Goal: Information Seeking & Learning: Learn about a topic

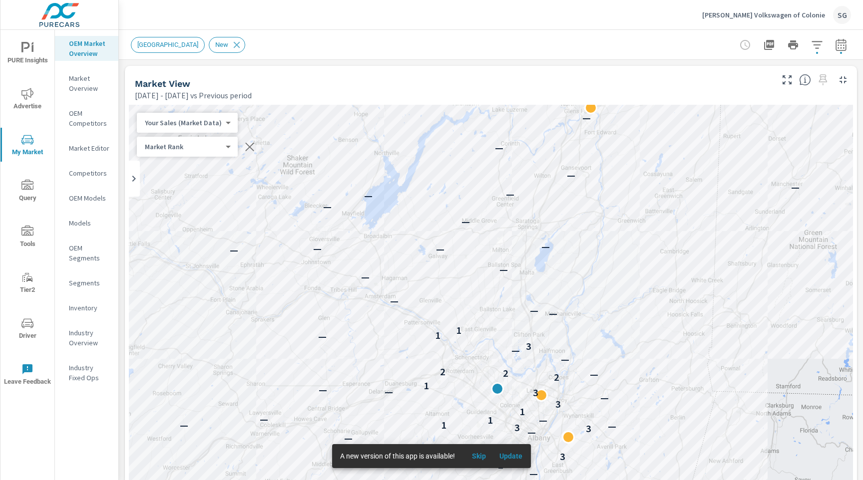
scroll to position [1289, 0]
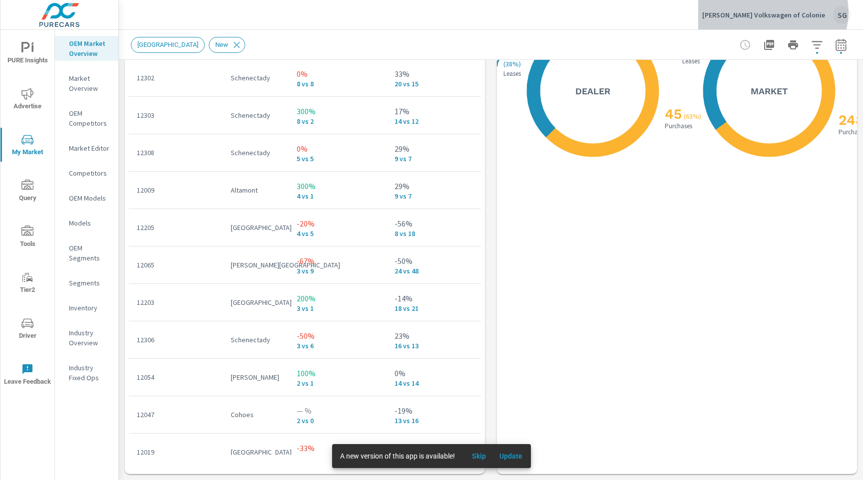
click at [806, 12] on p "Nemer Volkswagen of Colonie" at bounding box center [763, 14] width 123 height 9
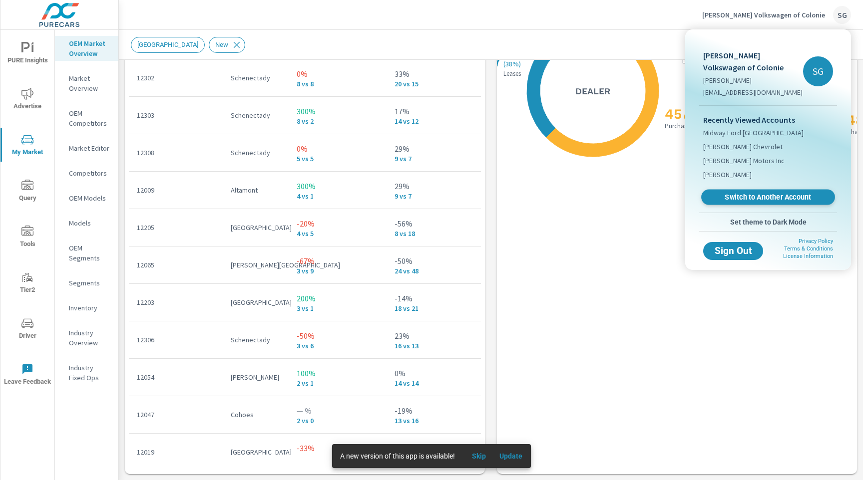
click at [770, 196] on span "Switch to Another Account" at bounding box center [768, 197] width 122 height 9
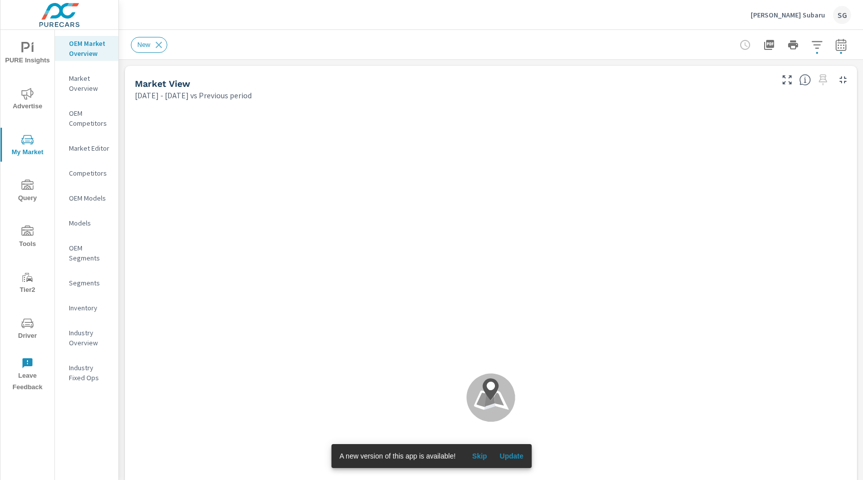
scroll to position [1049, 0]
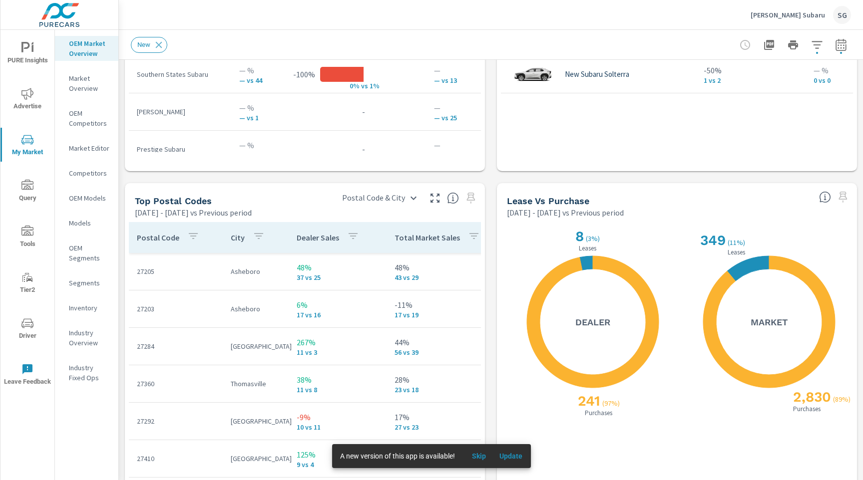
scroll to position [1068, 0]
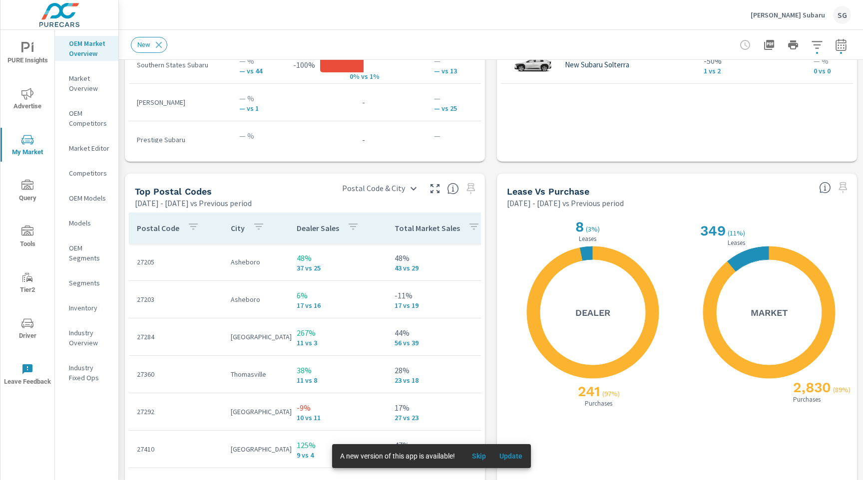
click at [32, 102] on span "Advertise" at bounding box center [27, 100] width 48 height 24
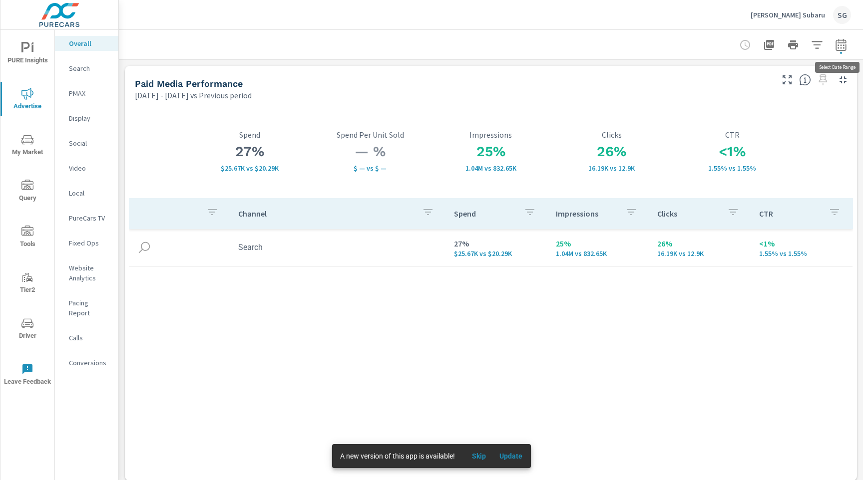
click at [847, 46] on button "button" at bounding box center [841, 45] width 20 height 20
select select "Previous period"
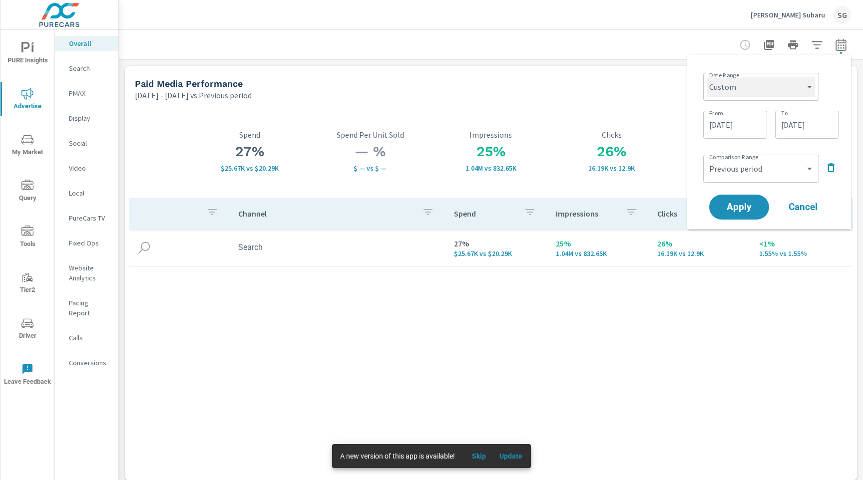
click at [776, 85] on select "Custom [DATE] Last week Last 7 days Last 14 days Last 30 days Last 45 days Last…" at bounding box center [761, 87] width 108 height 20
select select "Last 30 days"
click at [711, 77] on select "Custom [DATE] Last week Last 7 days Last 14 days Last 30 days Last 45 days Last…" at bounding box center [761, 87] width 108 height 20
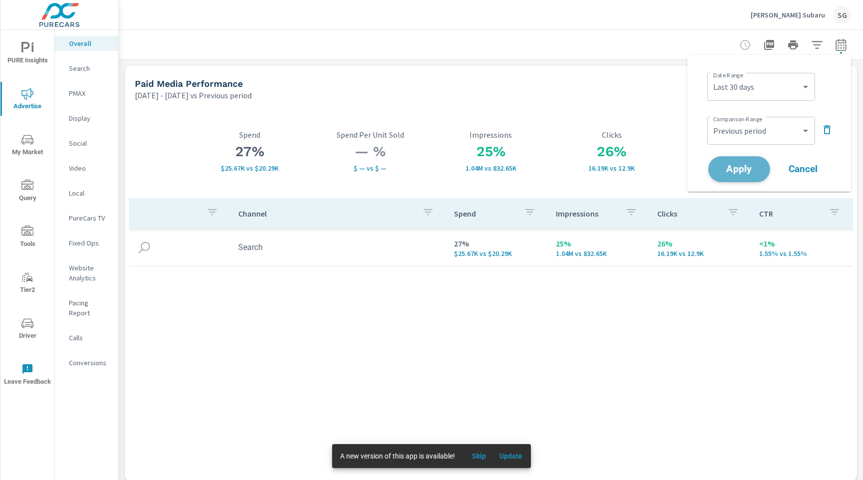
click at [745, 167] on span "Apply" at bounding box center [739, 169] width 41 height 9
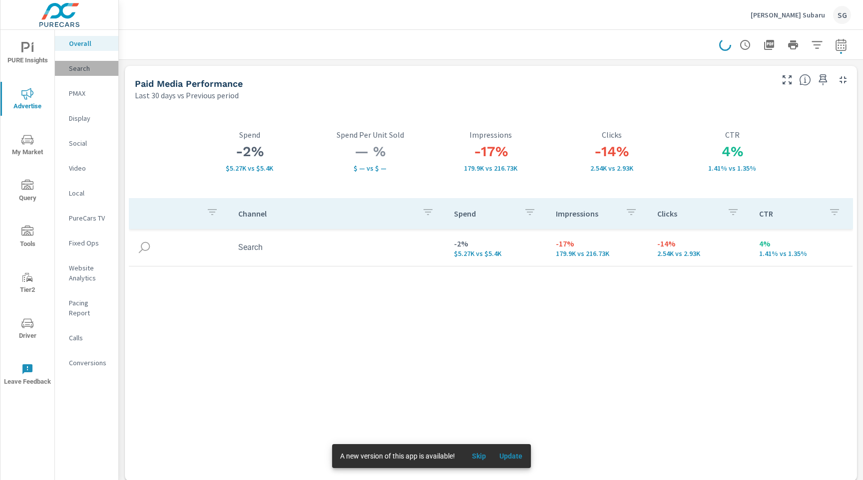
click at [74, 71] on p "Search" at bounding box center [89, 68] width 41 height 10
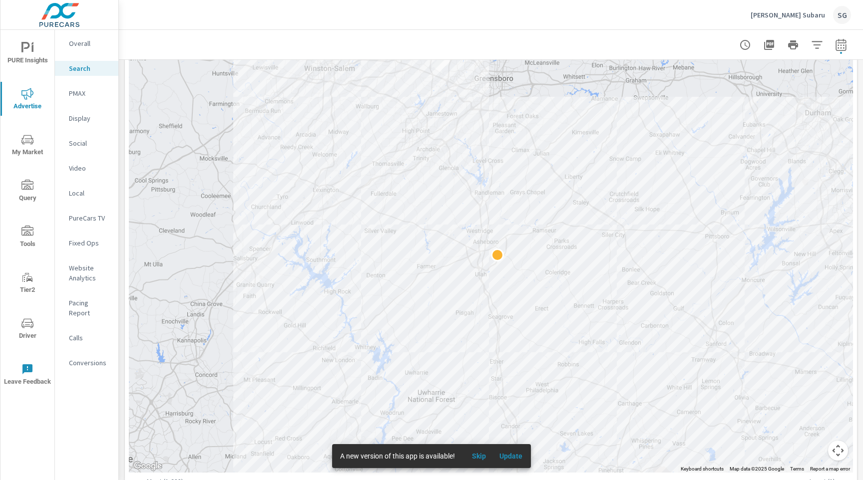
scroll to position [190, 0]
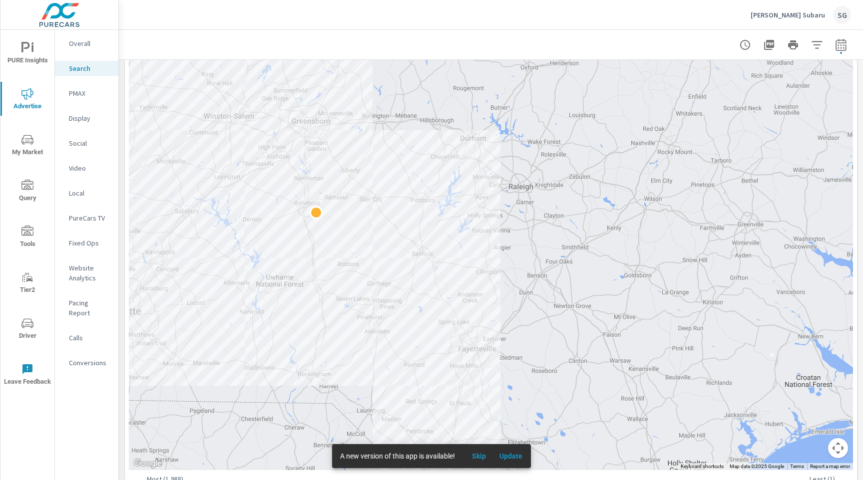
click at [125, 181] on div "← Move left → Move right ↑ Move up ↓ Move down + Zoom in - Zoom out Home Jump l…" at bounding box center [491, 261] width 732 height 487
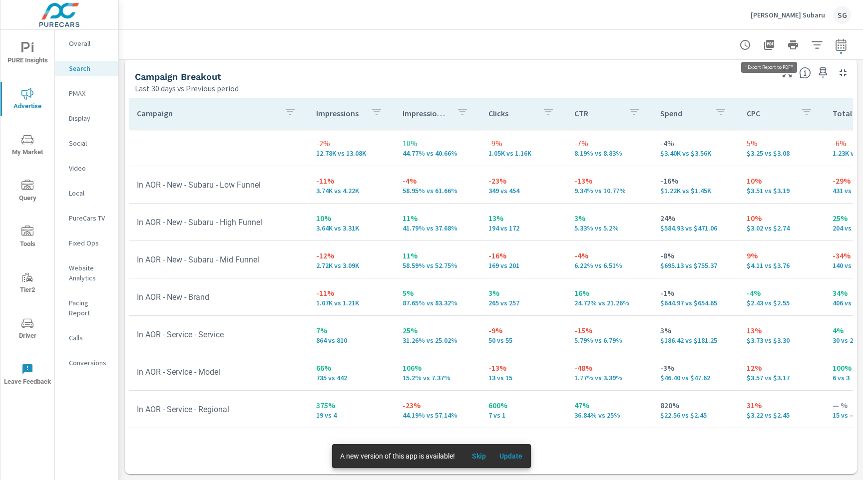
click at [762, 49] on button "button" at bounding box center [769, 45] width 20 height 20
click at [86, 98] on p "PMAX" at bounding box center [89, 93] width 41 height 10
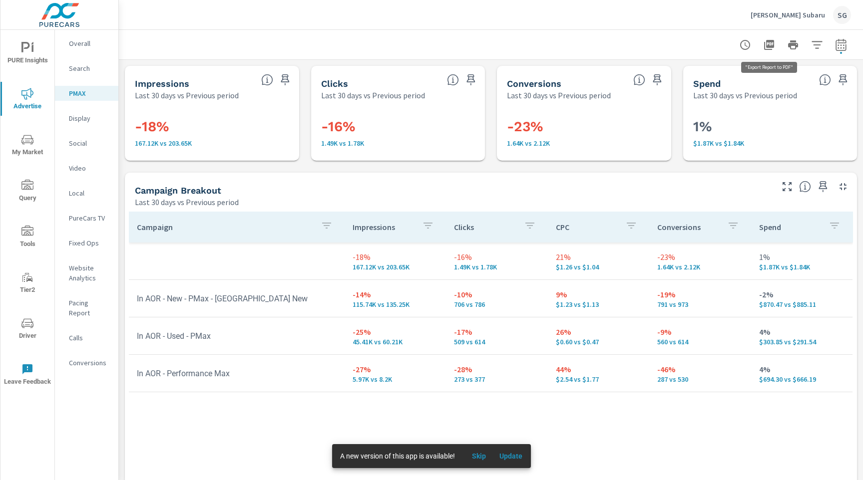
click at [770, 45] on icon "button" at bounding box center [769, 45] width 10 height 10
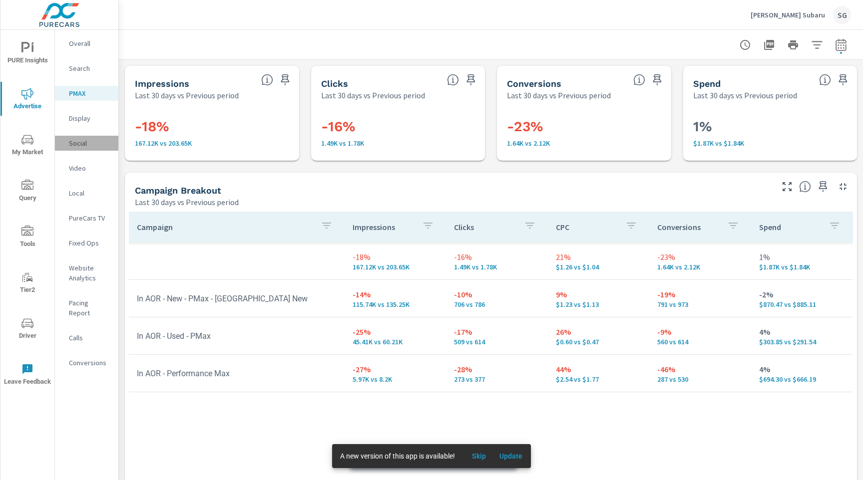
click at [86, 146] on p "Social" at bounding box center [89, 143] width 41 height 10
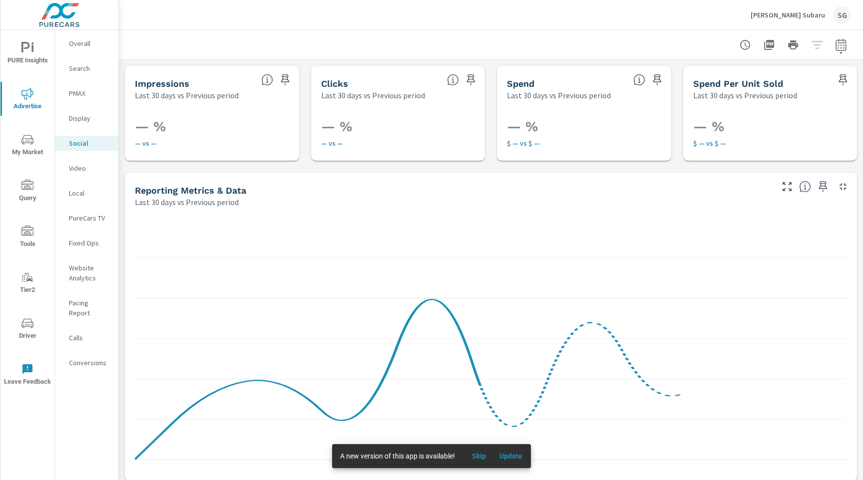
click at [67, 267] on div "Website Analytics" at bounding box center [86, 273] width 63 height 25
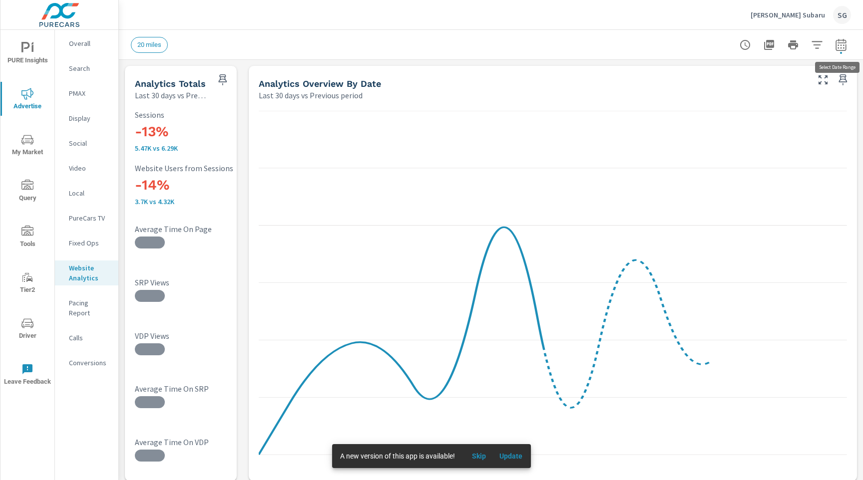
click at [836, 45] on icon "button" at bounding box center [841, 45] width 12 height 12
select select "Last 30 days"
select select "Previous period"
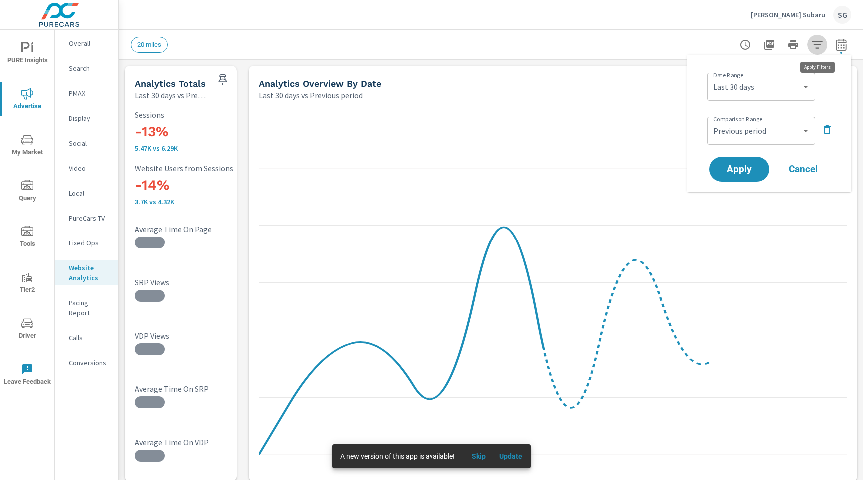
click at [819, 50] on icon "button" at bounding box center [817, 45] width 12 height 12
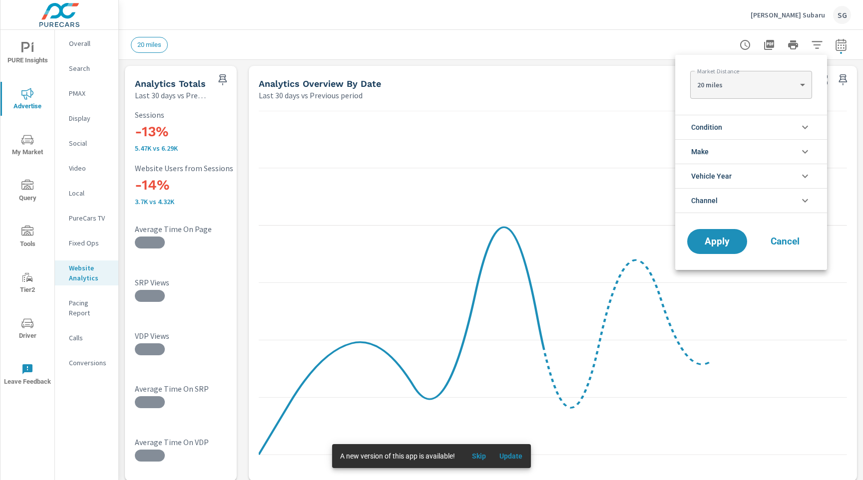
click at [722, 123] on span "Condition" at bounding box center [706, 127] width 31 height 24
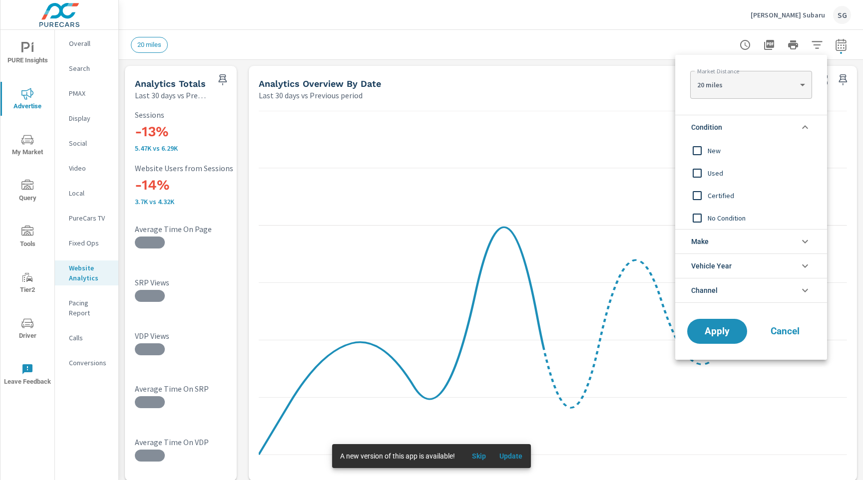
click at [707, 149] on input "filter options" at bounding box center [697, 150] width 21 height 21
click at [705, 343] on button "Apply" at bounding box center [717, 332] width 62 height 26
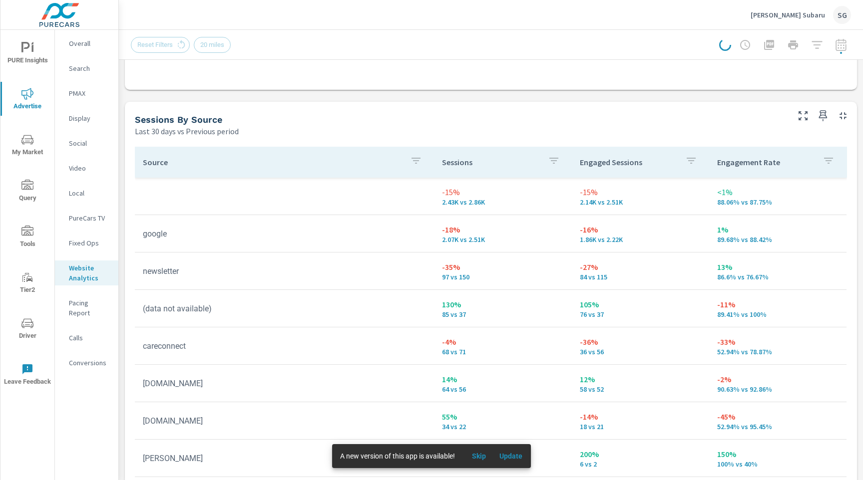
scroll to position [1033, 0]
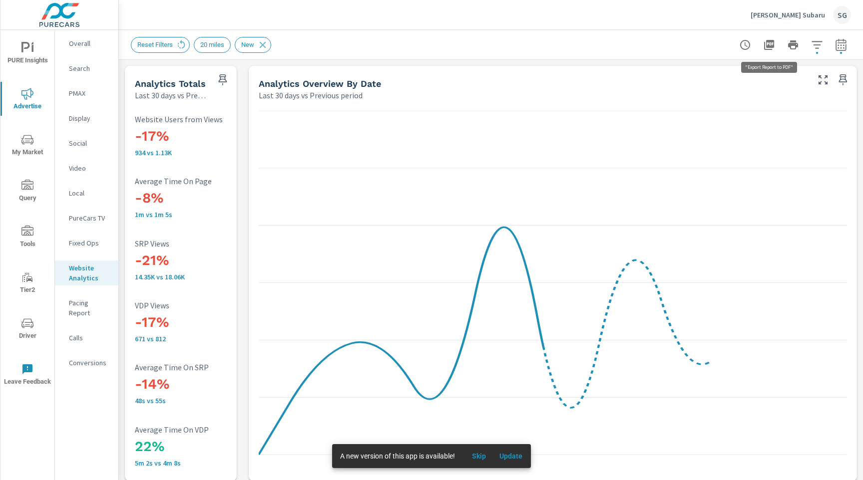
click at [770, 51] on button "button" at bounding box center [769, 45] width 20 height 20
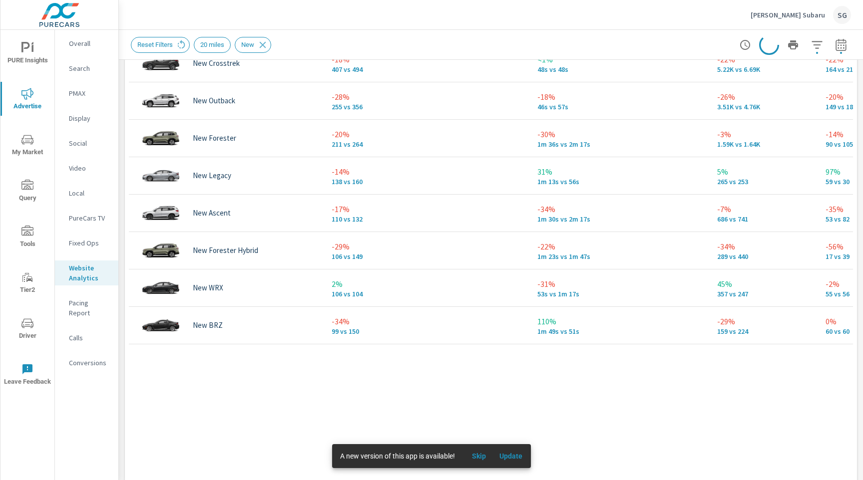
scroll to position [594, 0]
click at [81, 333] on p "Calls" at bounding box center [89, 338] width 41 height 10
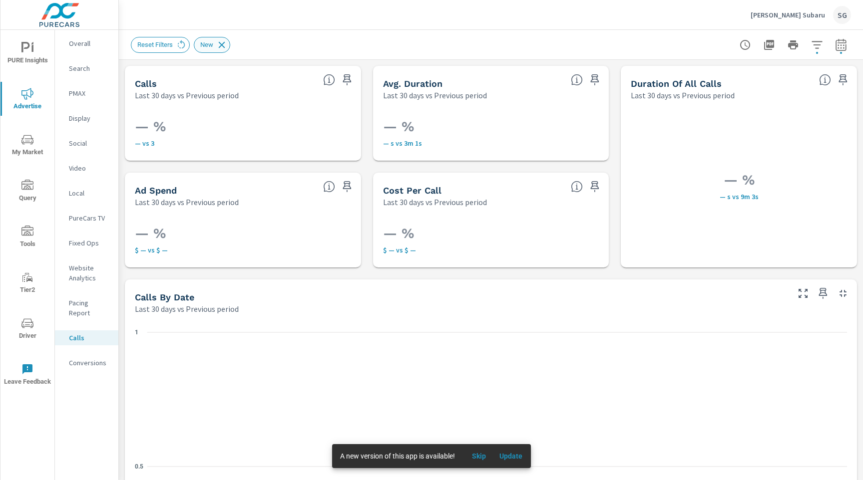
click at [222, 46] on icon at bounding box center [222, 44] width 6 height 6
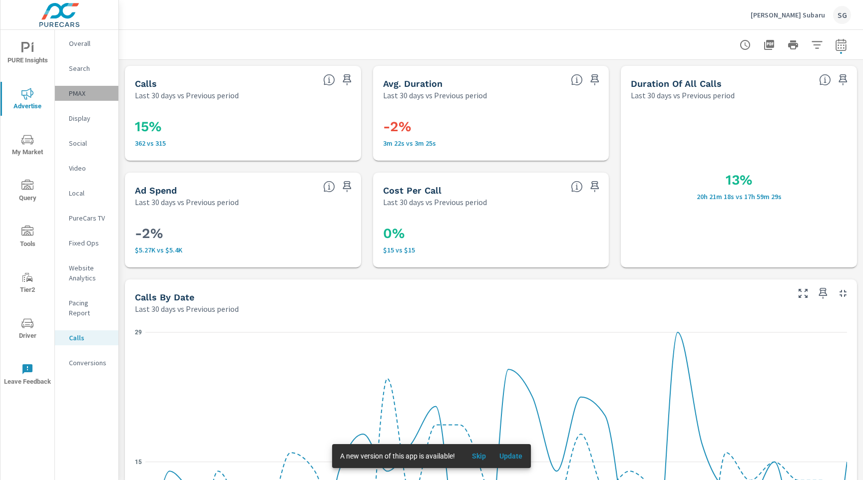
click at [82, 95] on p "PMAX" at bounding box center [89, 93] width 41 height 10
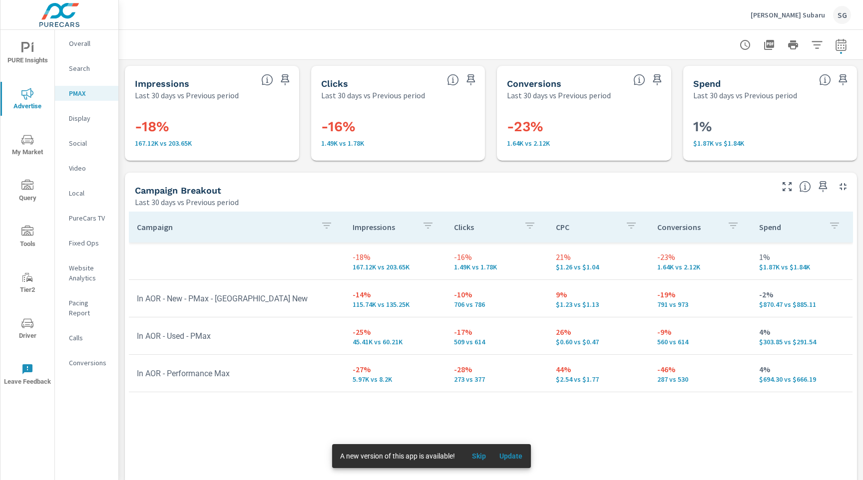
click at [29, 152] on span "My Market" at bounding box center [27, 146] width 48 height 24
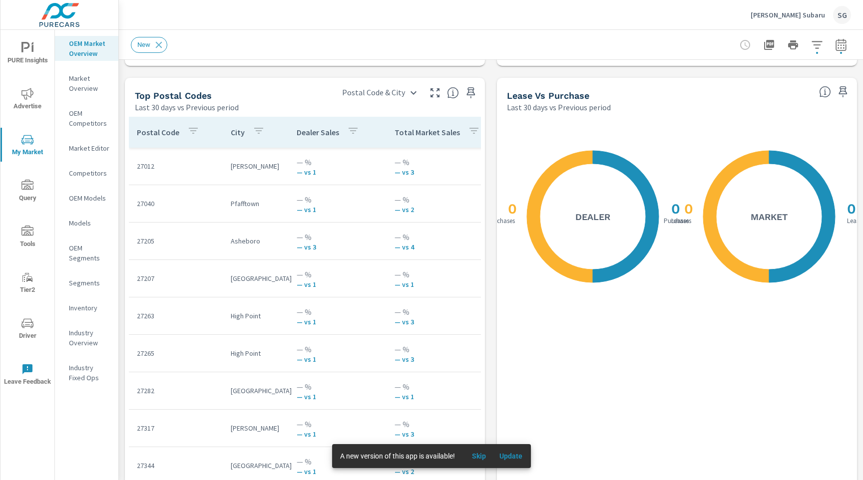
scroll to position [1166, 0]
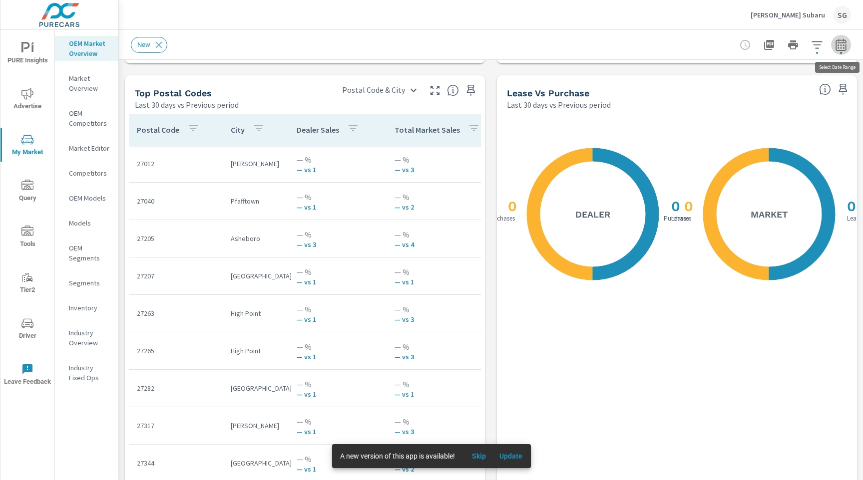
click at [838, 43] on icon "button" at bounding box center [841, 45] width 12 height 12
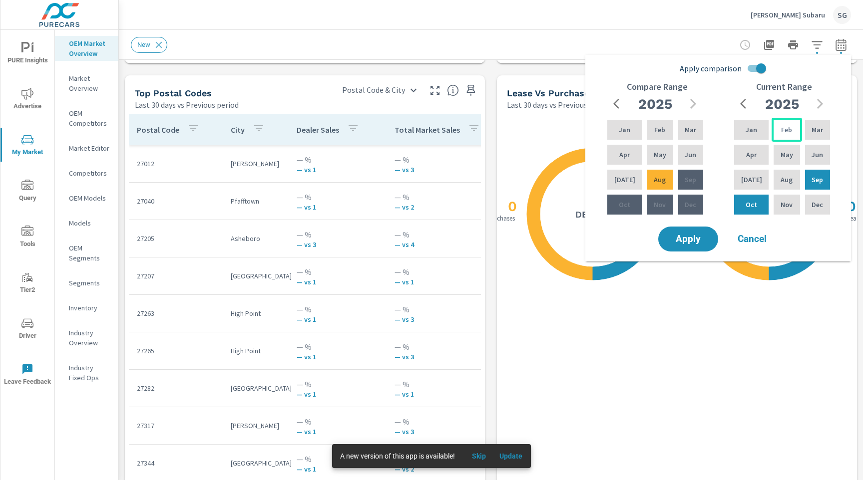
click at [795, 132] on div "Feb" at bounding box center [787, 130] width 30 height 24
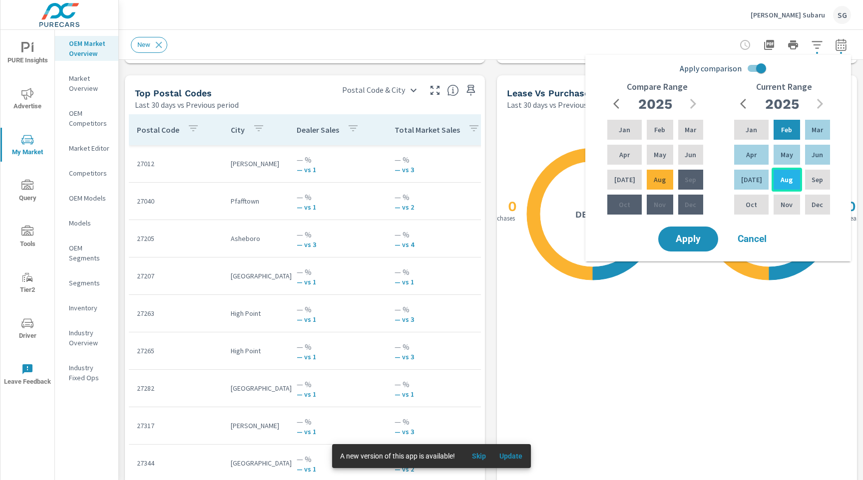
click at [782, 179] on p "Aug" at bounding box center [787, 180] width 12 height 10
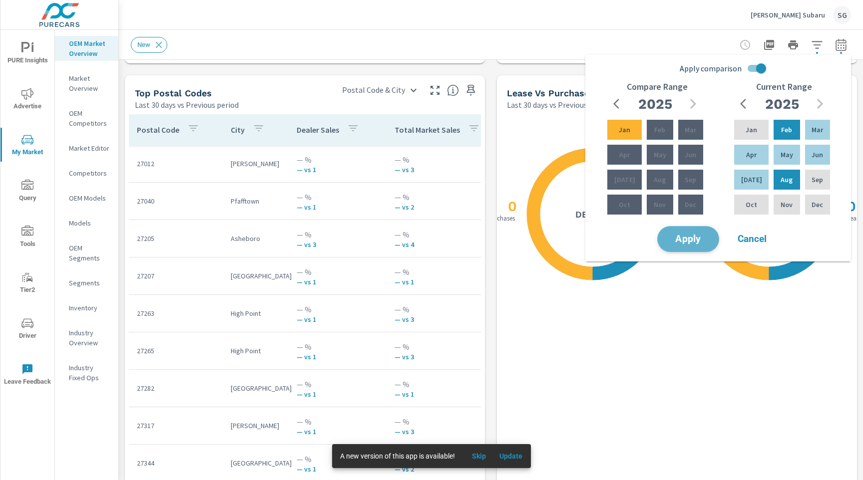
click at [702, 236] on span "Apply" at bounding box center [688, 239] width 41 height 9
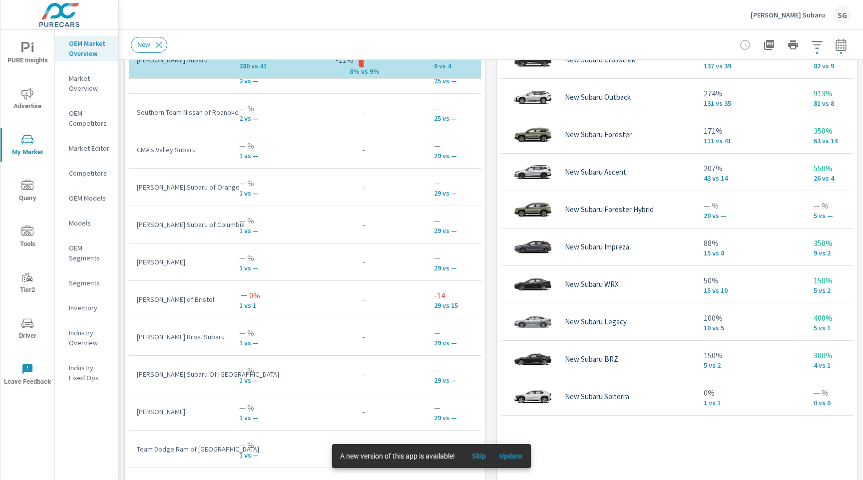
scroll to position [691, 0]
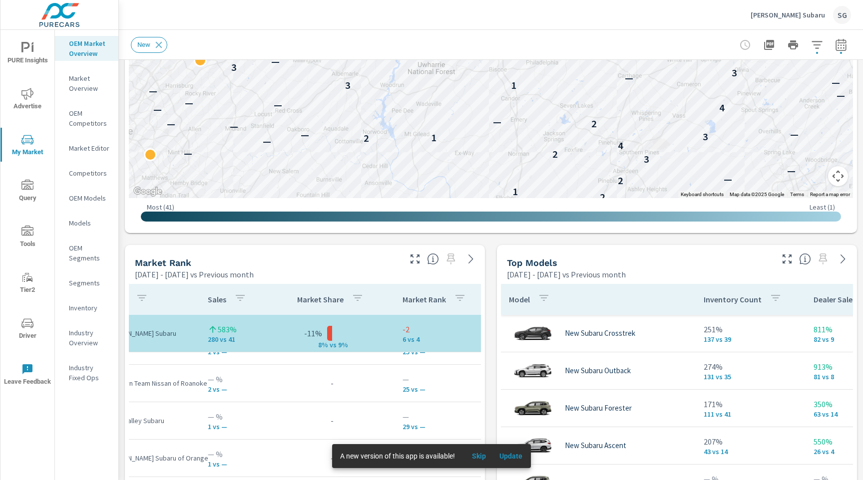
scroll to position [430, 0]
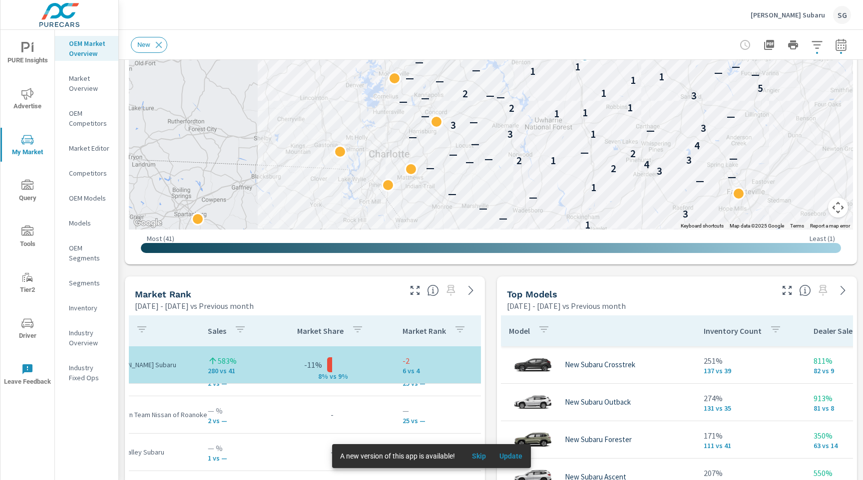
click at [485, 274] on div "Market View [DATE] - [DATE] vs Previous month ← Move left → Move right ↑ Move u…" at bounding box center [491, 484] width 744 height 1710
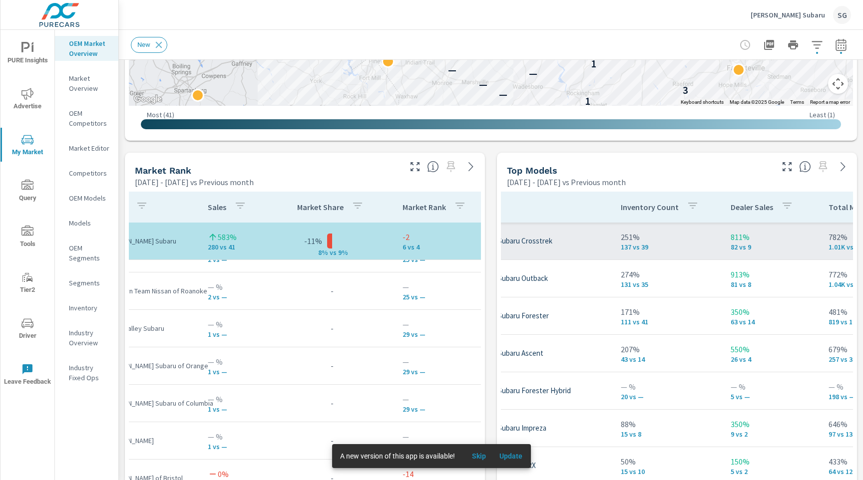
scroll to position [0, 79]
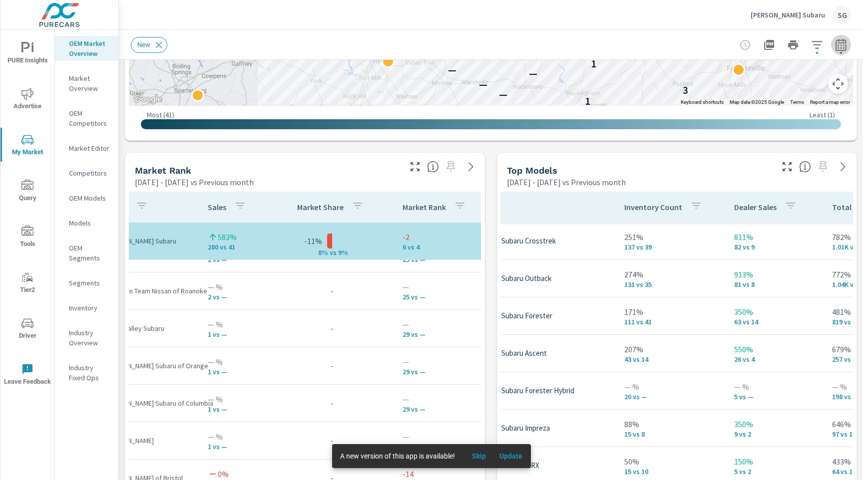
click at [839, 47] on icon "button" at bounding box center [841, 45] width 12 height 12
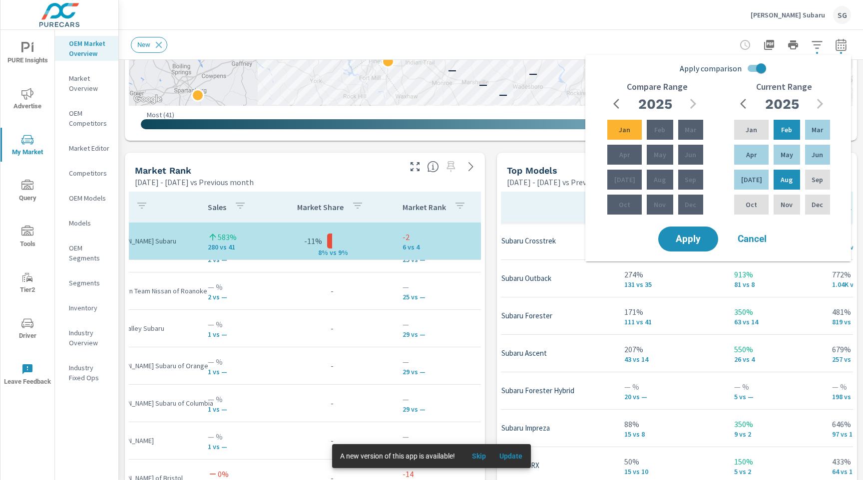
click at [760, 70] on input "Apply comparison" at bounding box center [761, 68] width 57 height 19
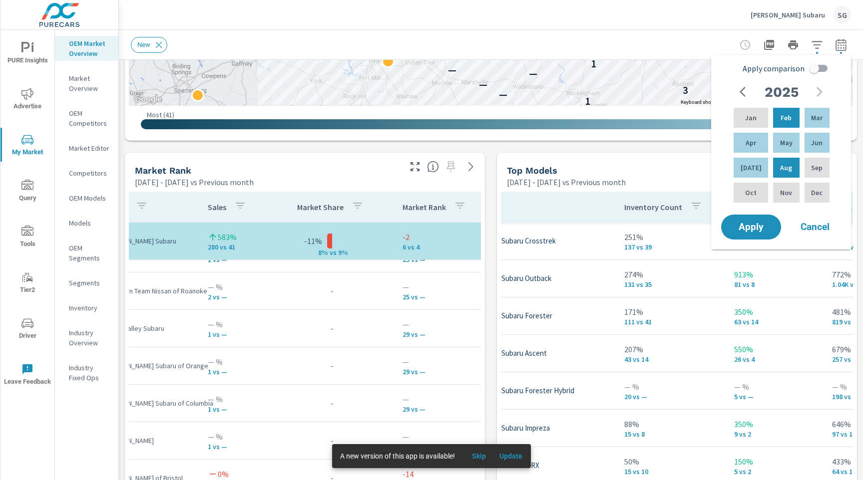
click at [820, 71] on input "Apply comparison" at bounding box center [814, 68] width 57 height 19
checkbox input "true"
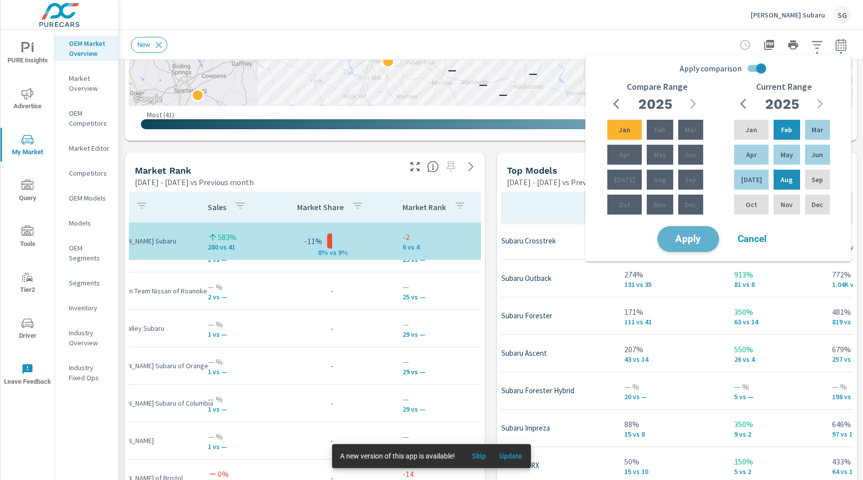
click at [702, 243] on span "Apply" at bounding box center [688, 239] width 41 height 9
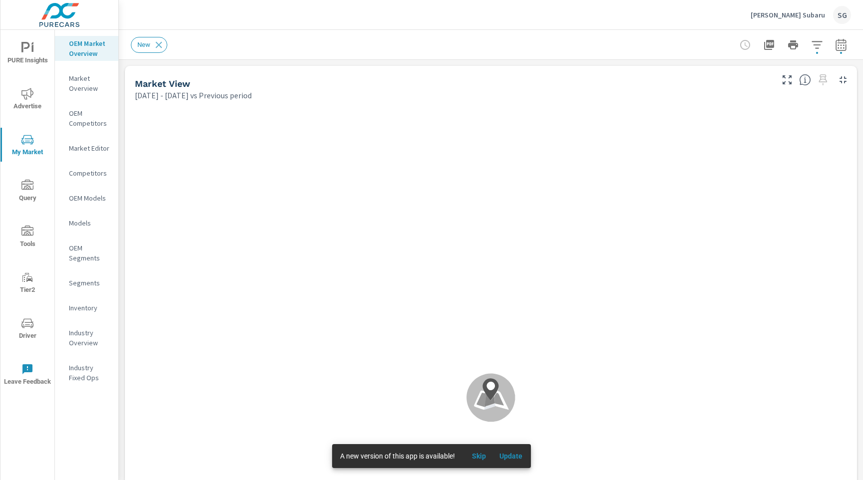
scroll to position [936, 0]
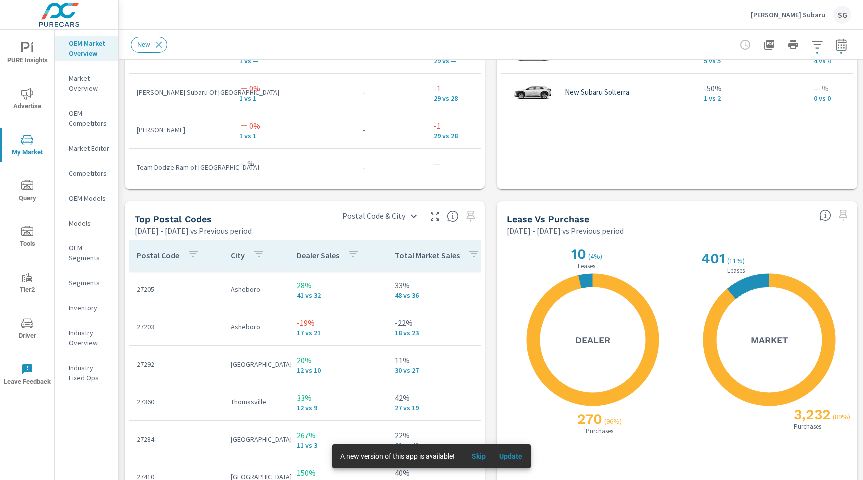
scroll to position [1070, 0]
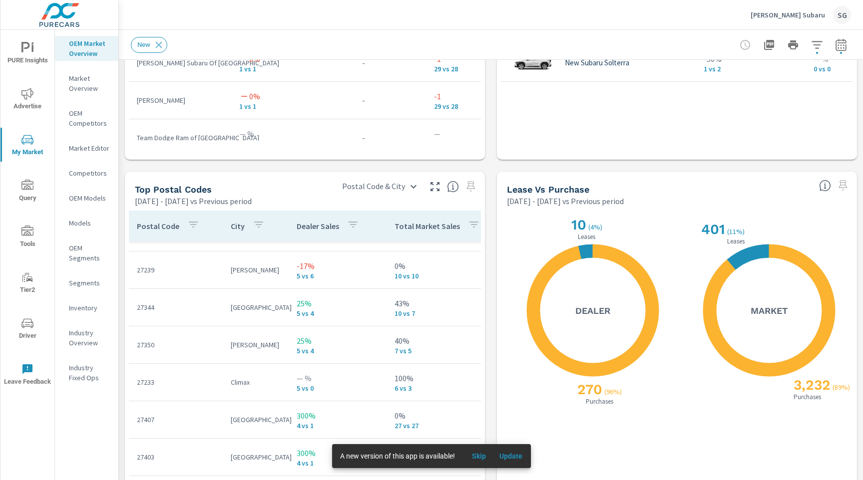
scroll to position [4, 0]
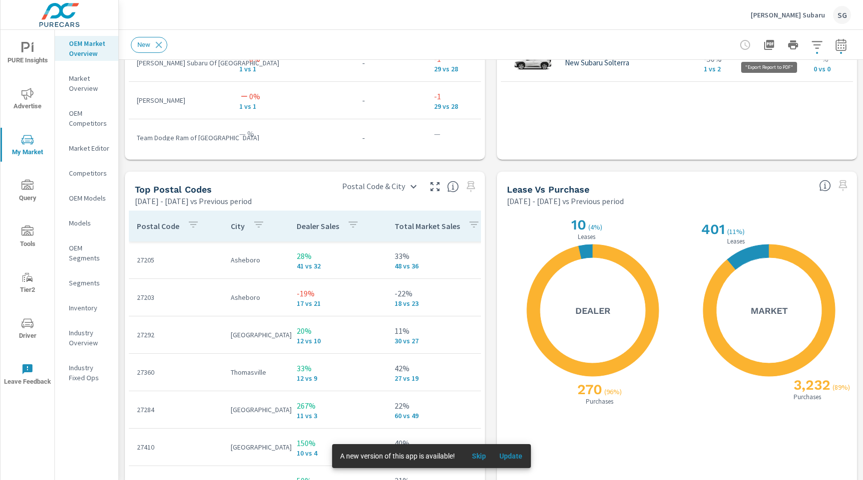
click at [772, 47] on icon "button" at bounding box center [769, 45] width 10 height 10
click at [768, 45] on icon at bounding box center [769, 44] width 27 height 27
click at [84, 306] on p "Inventory" at bounding box center [89, 308] width 41 height 10
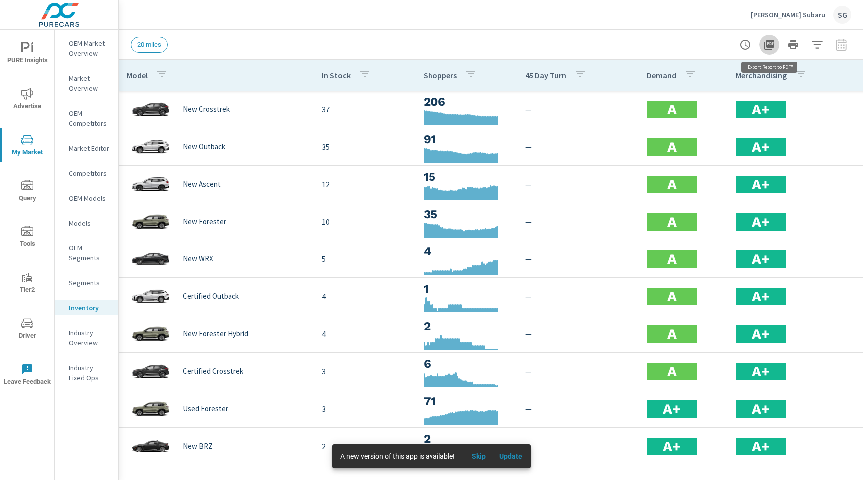
click at [768, 47] on icon "button" at bounding box center [769, 45] width 10 height 10
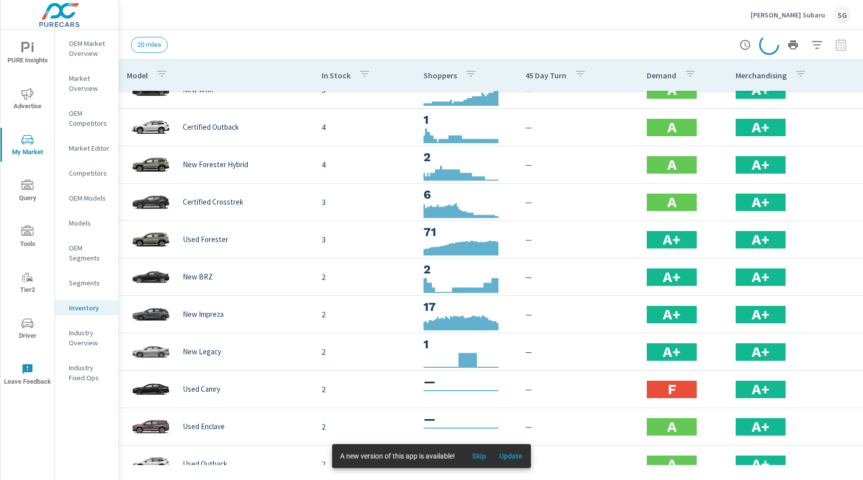
scroll to position [172, 0]
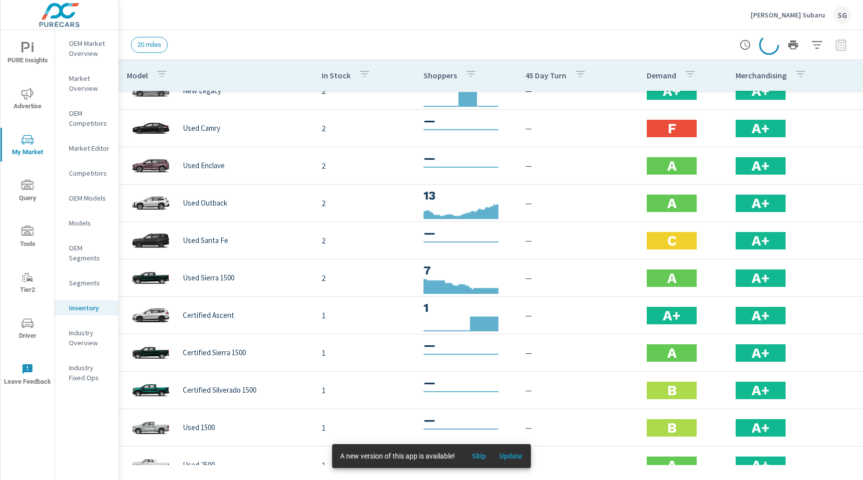
scroll to position [433, 0]
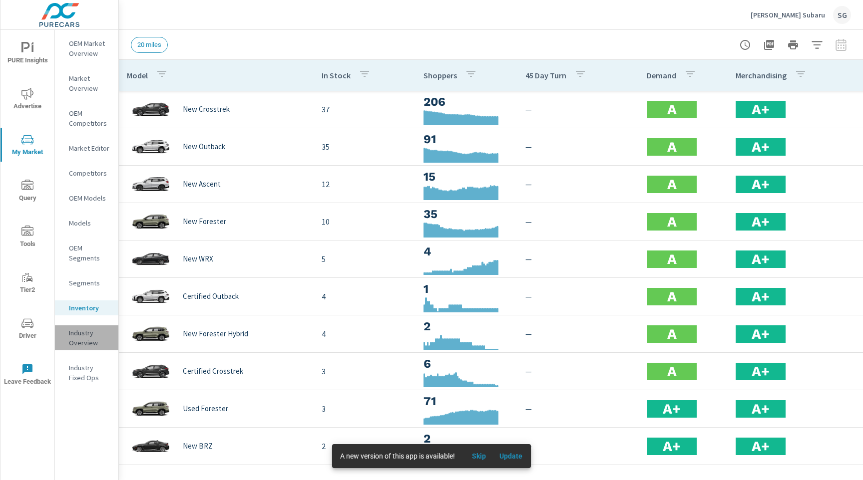
click at [80, 344] on p "Industry Overview" at bounding box center [89, 338] width 41 height 20
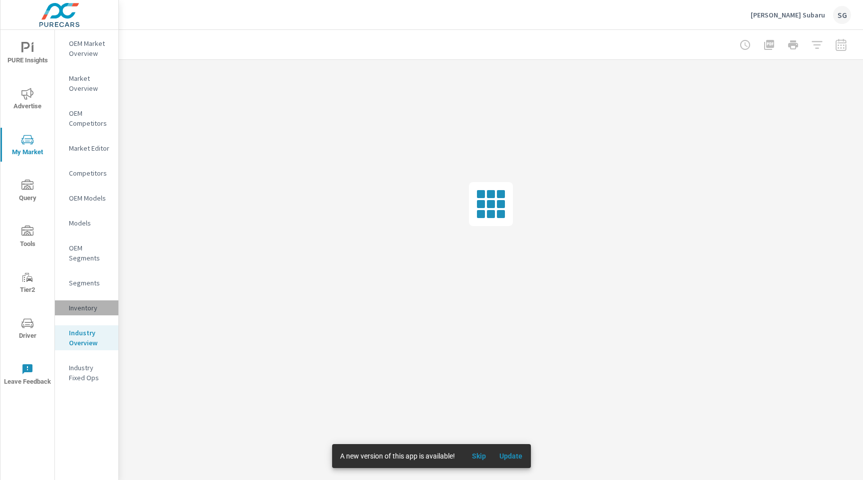
click at [83, 311] on p "Inventory" at bounding box center [89, 308] width 41 height 10
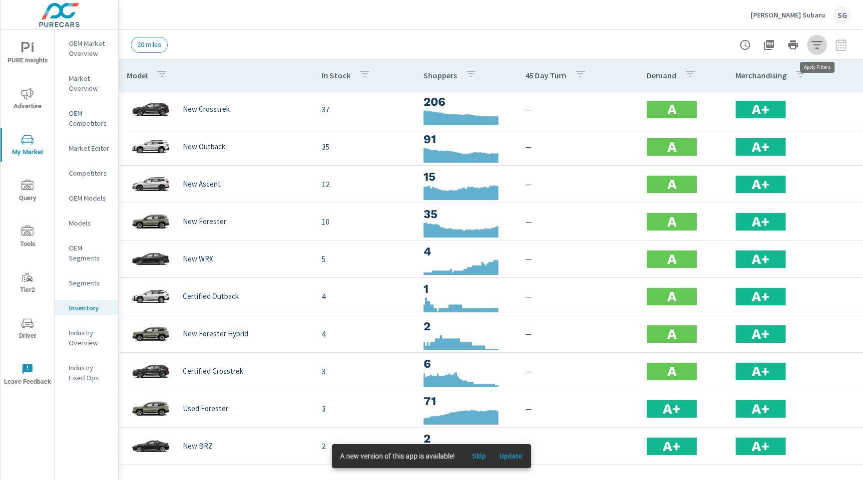
click at [819, 46] on icon "button" at bounding box center [817, 45] width 12 height 12
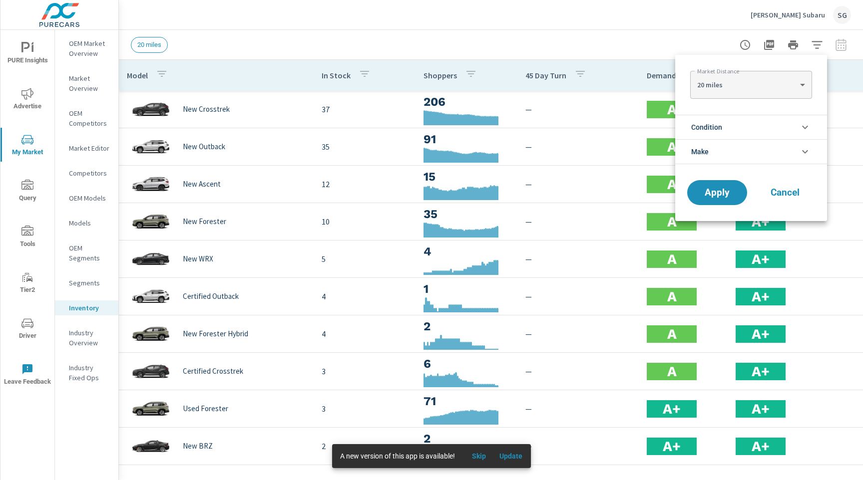
click at [819, 46] on div at bounding box center [431, 240] width 863 height 480
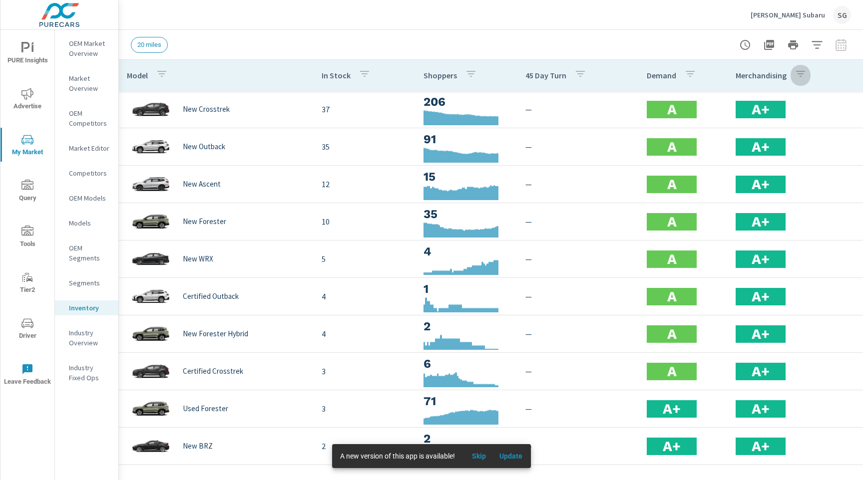
click at [805, 76] on icon "button" at bounding box center [801, 74] width 12 height 12
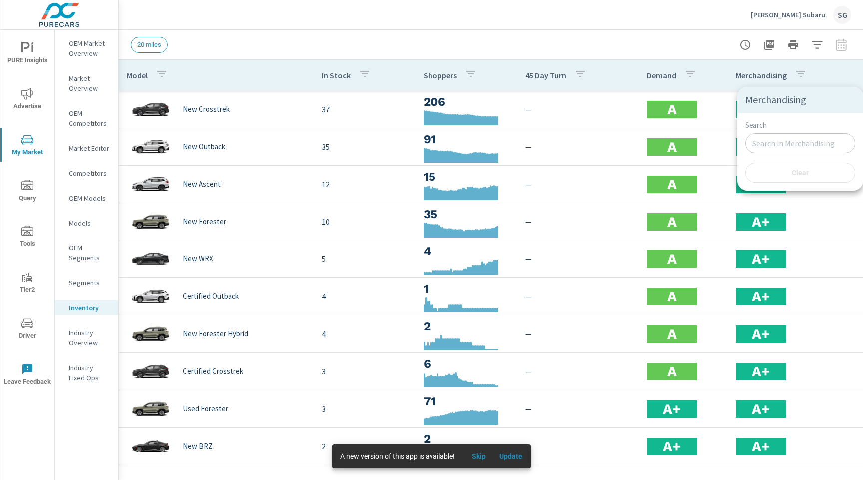
click at [805, 76] on div at bounding box center [431, 240] width 863 height 480
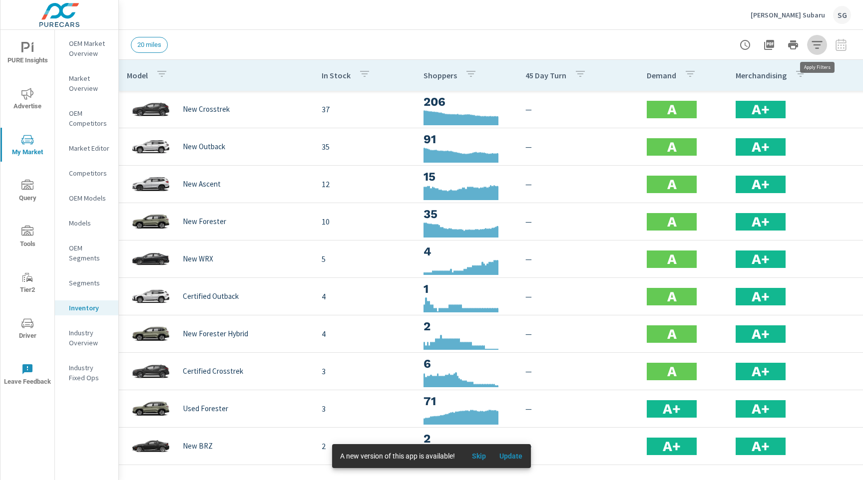
click at [815, 52] on button "button" at bounding box center [817, 45] width 20 height 20
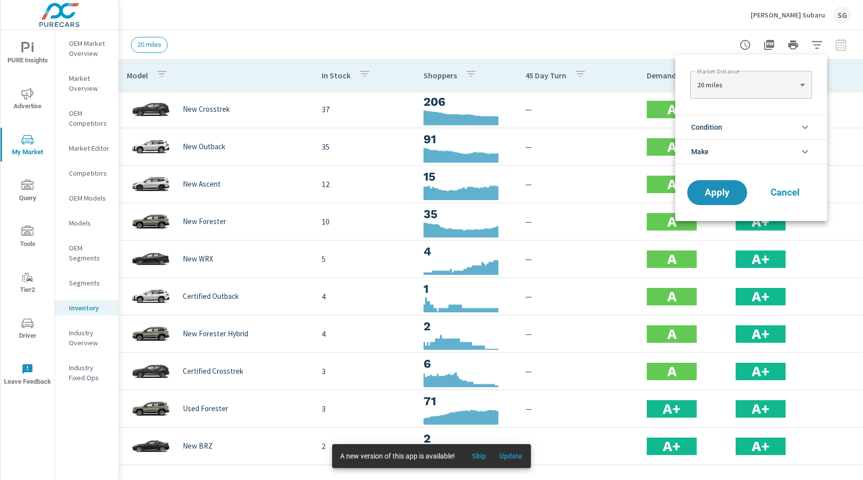
click at [792, 133] on li "Condition" at bounding box center [751, 127] width 152 height 24
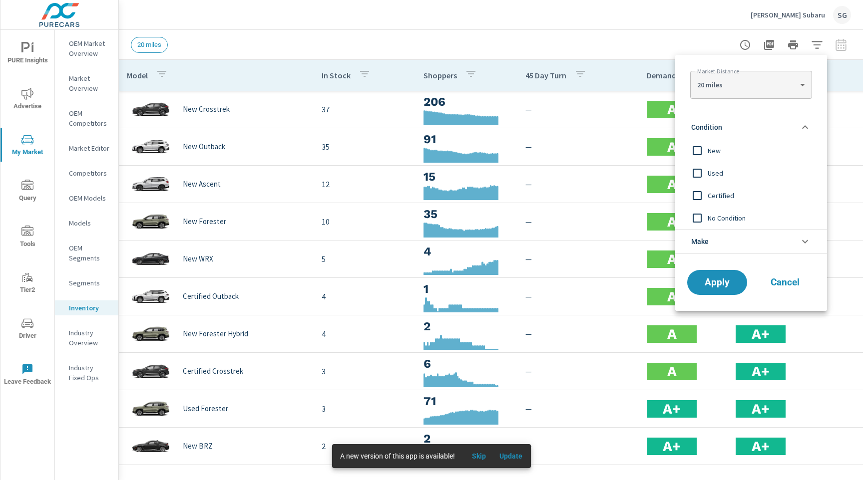
click at [786, 242] on li "Make" at bounding box center [751, 241] width 152 height 25
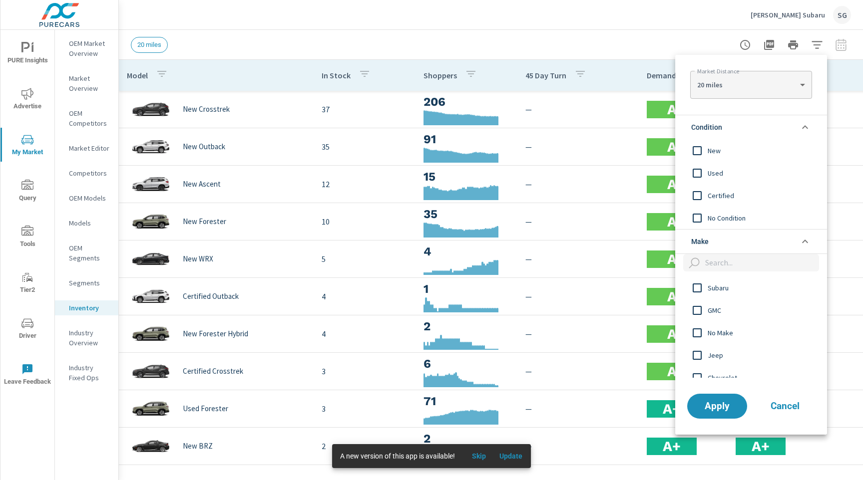
click at [773, 409] on span "Cancel" at bounding box center [785, 406] width 40 height 9
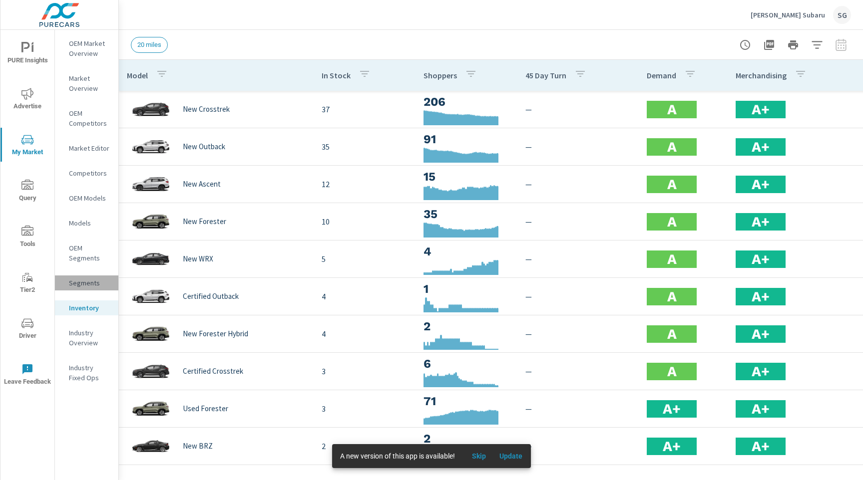
click at [90, 283] on p "Segments" at bounding box center [89, 283] width 41 height 10
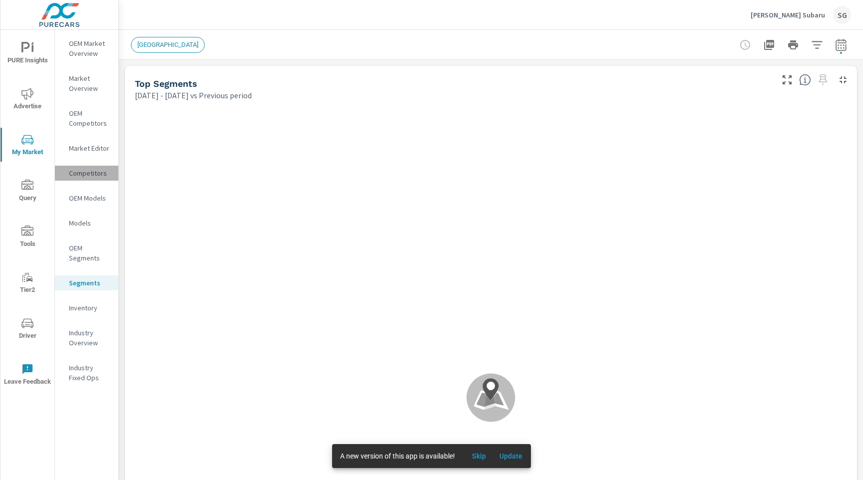
click at [93, 177] on p "Competitors" at bounding box center [89, 173] width 41 height 10
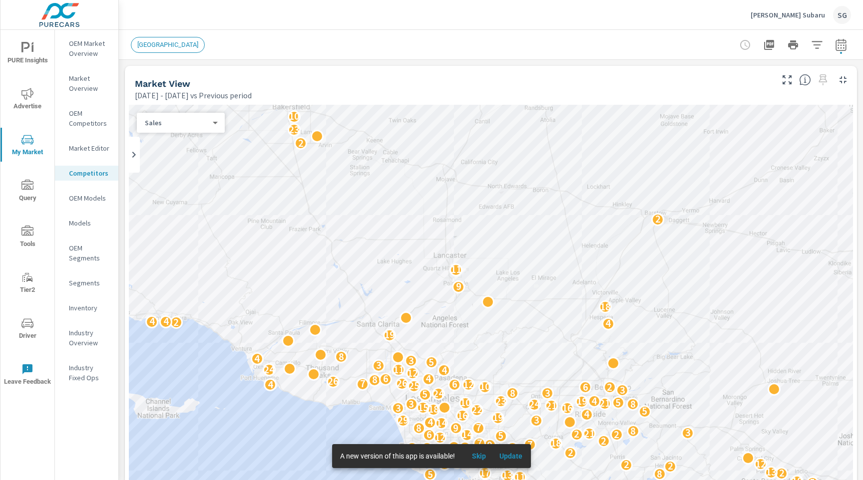
click at [84, 133] on nav "OEM Market Overview Market Overview OEM Competitors Market Editor Competitors O…" at bounding box center [86, 215] width 63 height 370
click at [84, 129] on div "OEM Competitors" at bounding box center [86, 118] width 63 height 25
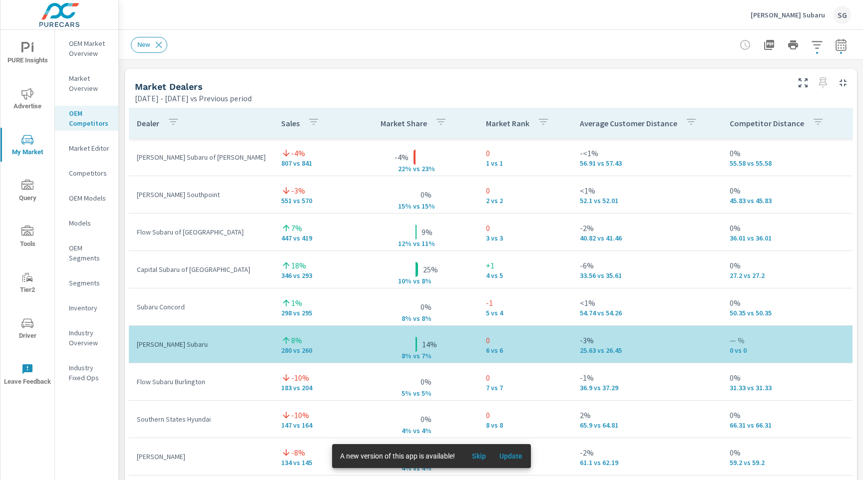
scroll to position [639, 0]
click at [764, 42] on icon "button" at bounding box center [769, 45] width 12 height 12
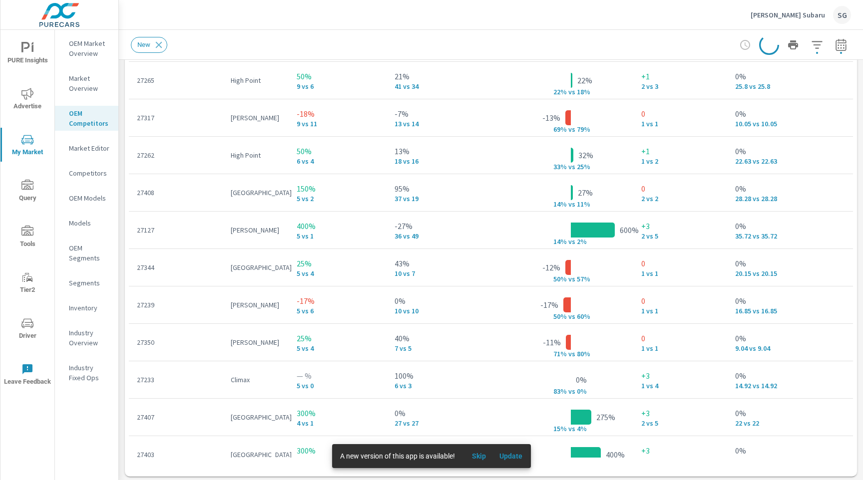
scroll to position [1289, 0]
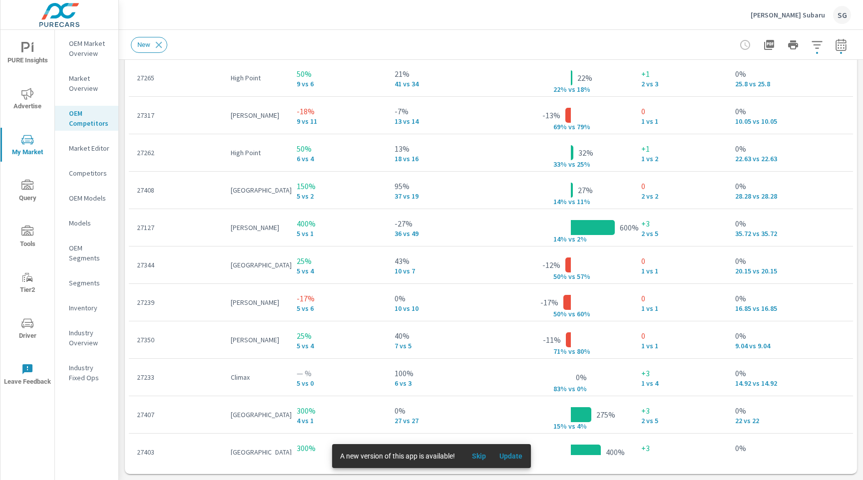
click at [23, 60] on span "PURE Insights" at bounding box center [27, 54] width 48 height 24
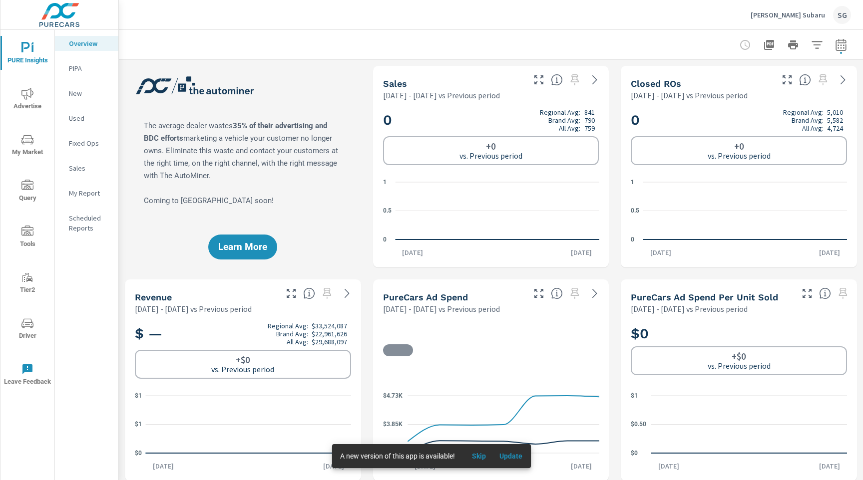
click at [146, 245] on div "Learn More" at bounding box center [243, 167] width 236 height 202
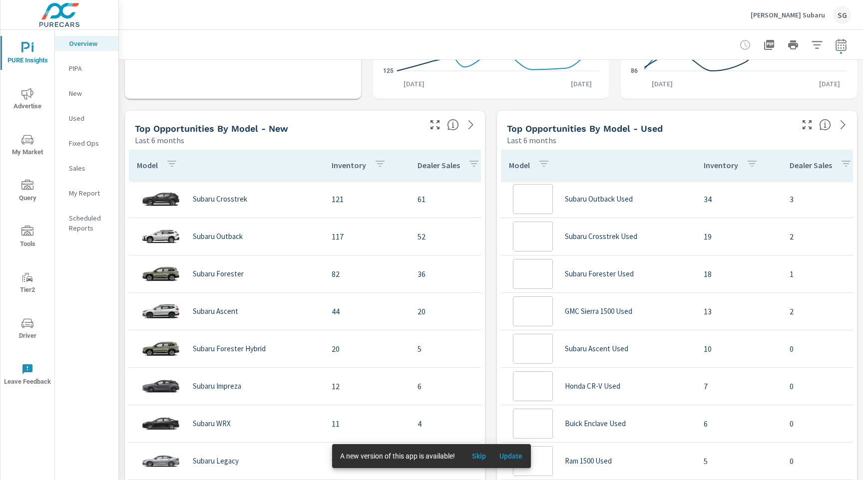
scroll to position [829, 0]
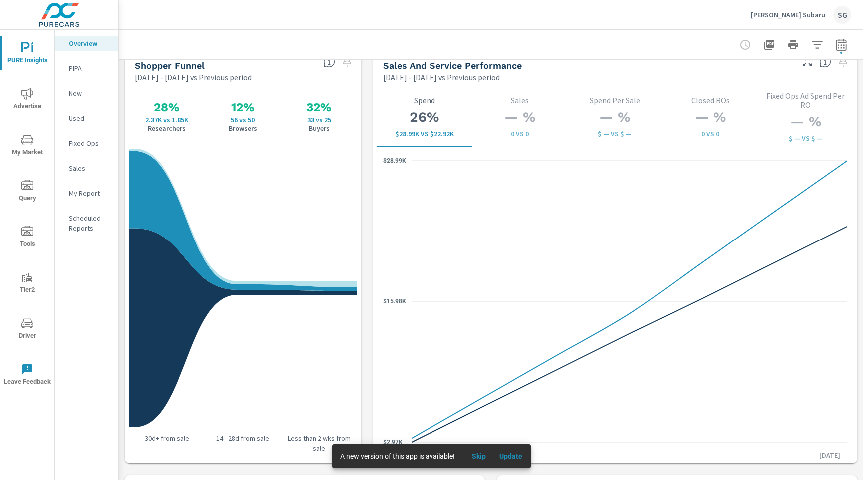
scroll to position [1301, 0]
click at [837, 49] on icon "button" at bounding box center [841, 45] width 12 height 12
select select "Previous period"
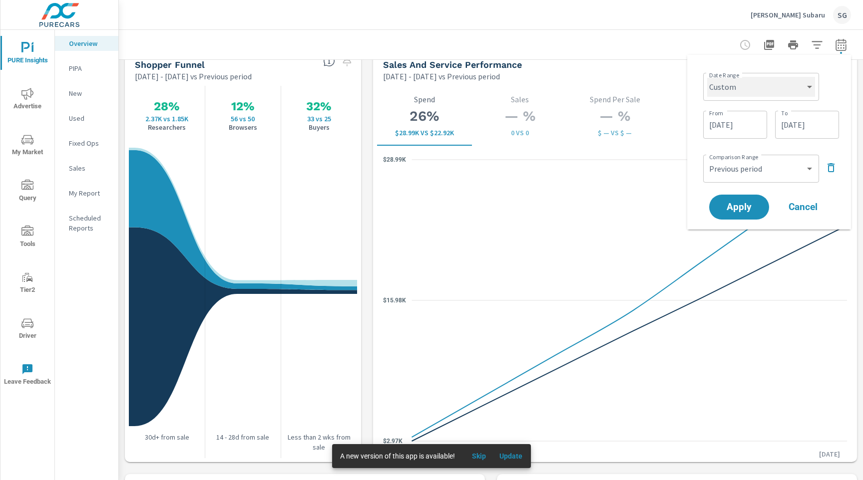
click at [773, 94] on select "Custom [DATE] Last week Last 7 days Last 14 days Last 30 days Last 45 days Last…" at bounding box center [761, 87] width 108 height 20
select select "Last 30 days"
click at [711, 77] on select "Custom [DATE] Last week Last 7 days Last 14 days Last 30 days Last 45 days Last…" at bounding box center [761, 87] width 108 height 20
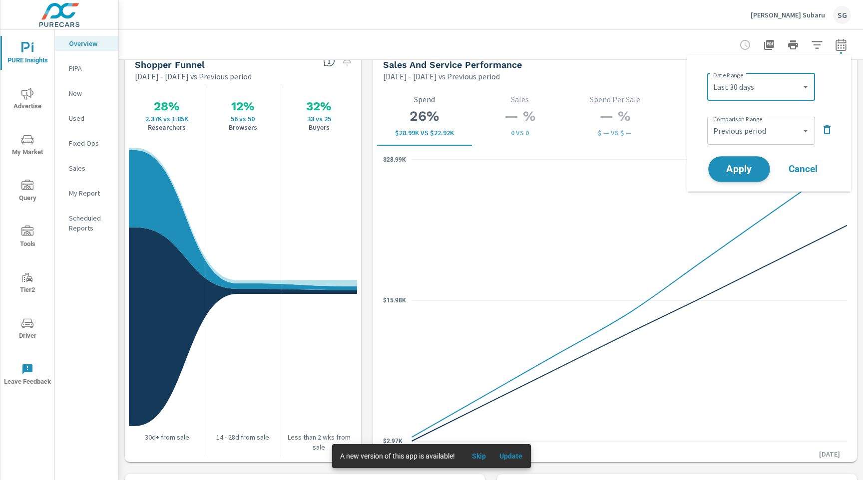
click at [746, 167] on span "Apply" at bounding box center [739, 169] width 41 height 9
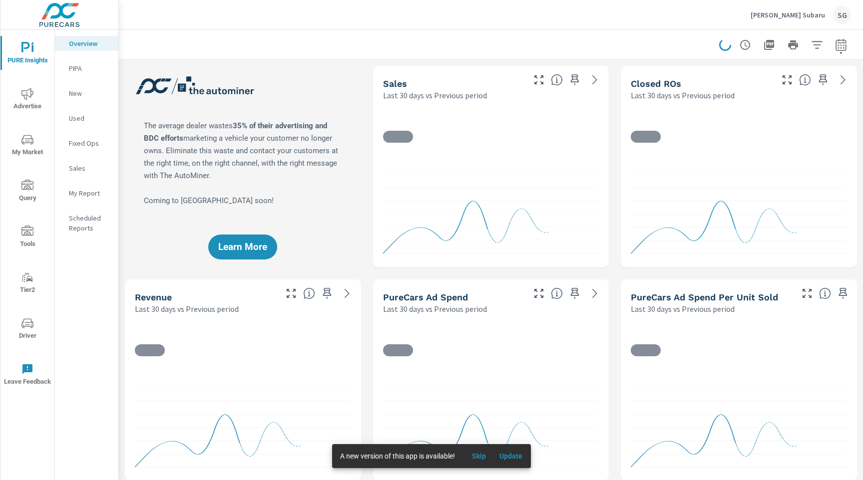
scroll to position [17, 0]
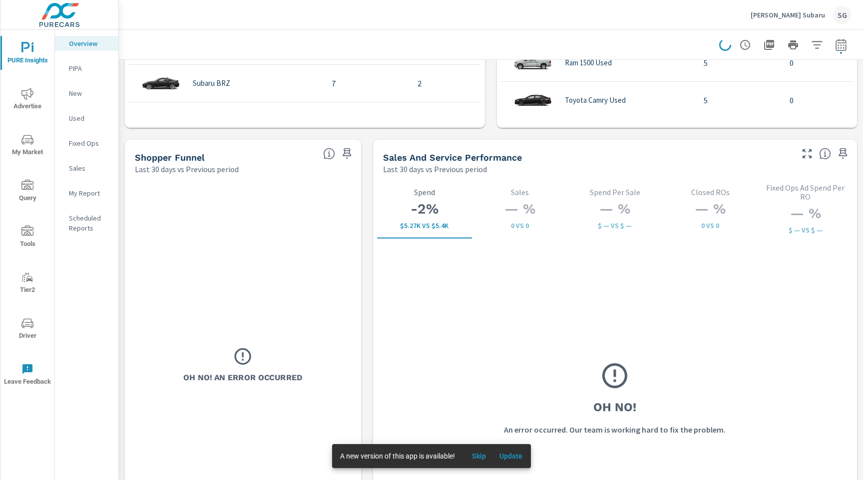
scroll to position [1206, 0]
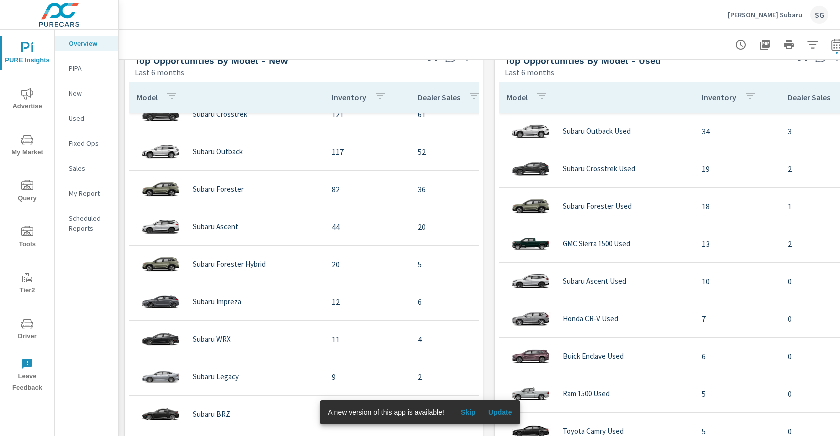
scroll to position [909, 0]
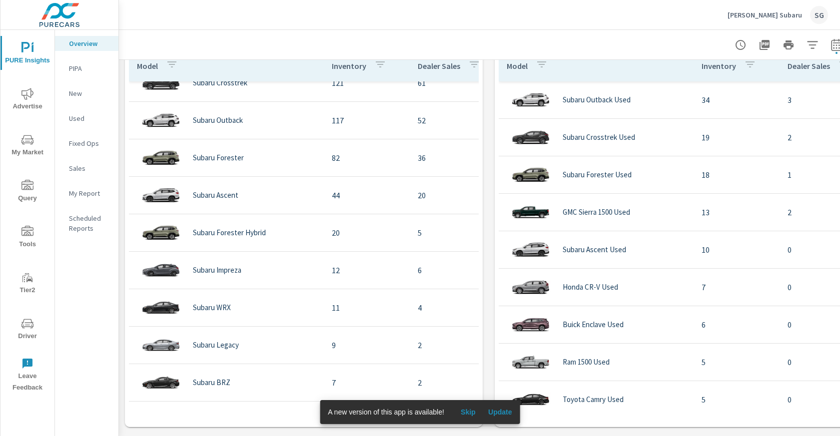
scroll to position [52, 0]
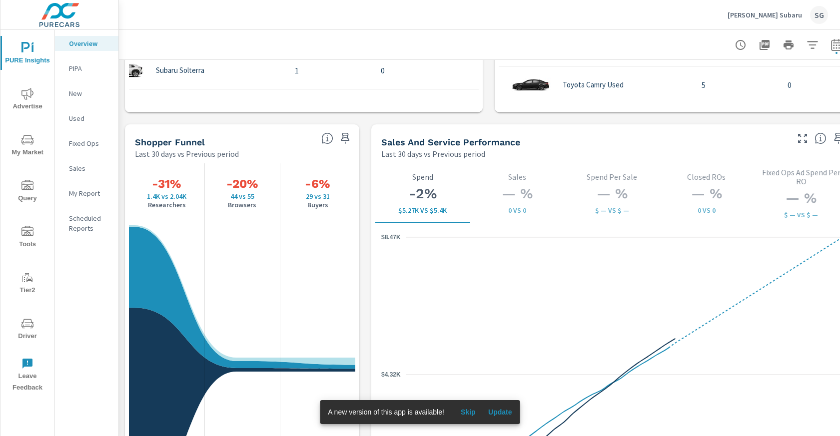
scroll to position [1223, 0]
